Goal: Use online tool/utility

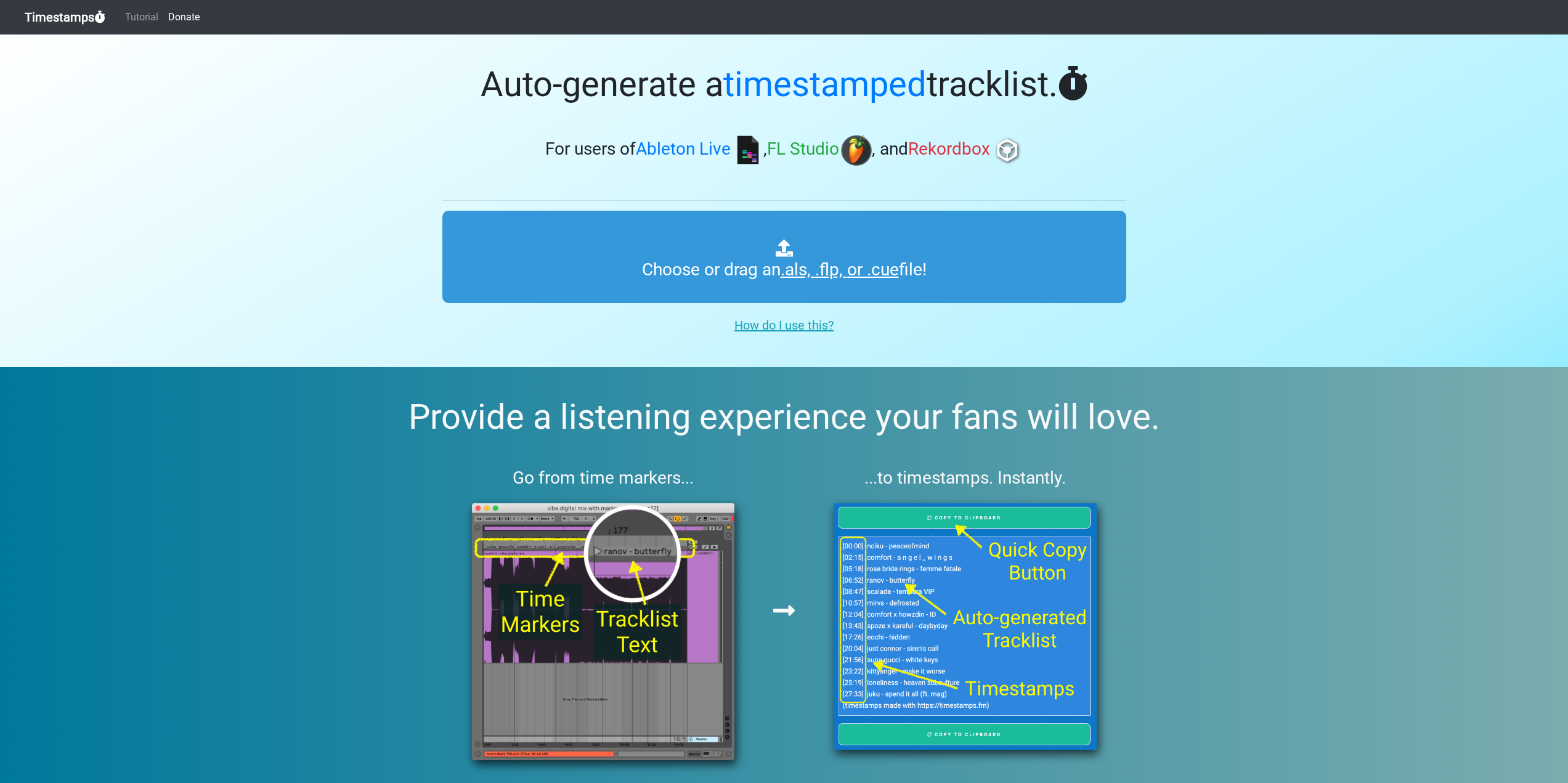
type input "C:\fakepath\PE147.cue"
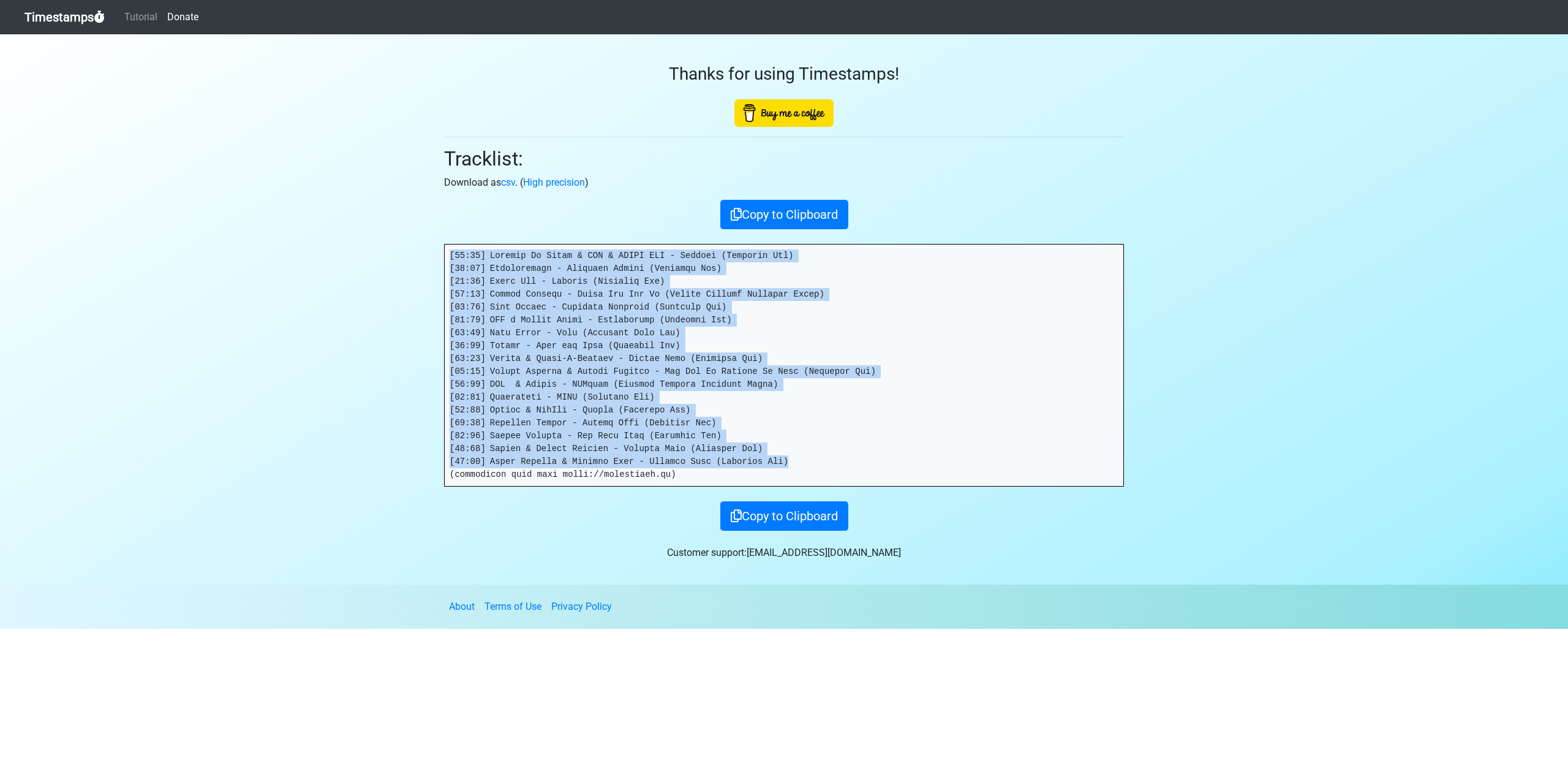
drag, startPoint x: 769, startPoint y: 462, endPoint x: 399, endPoint y: 243, distance: 430.0
click at [399, 243] on section "Thanks for using Timestamps! Tracklist: Download as csv . ( High precision ) Co…" at bounding box center [784, 309] width 1568 height 550
copy pre "[00:00] Mhammed El Alami & HKL & [PERSON_NAME] TGM - Collide (Extended Mix) [02…"
